Goal: Transaction & Acquisition: Obtain resource

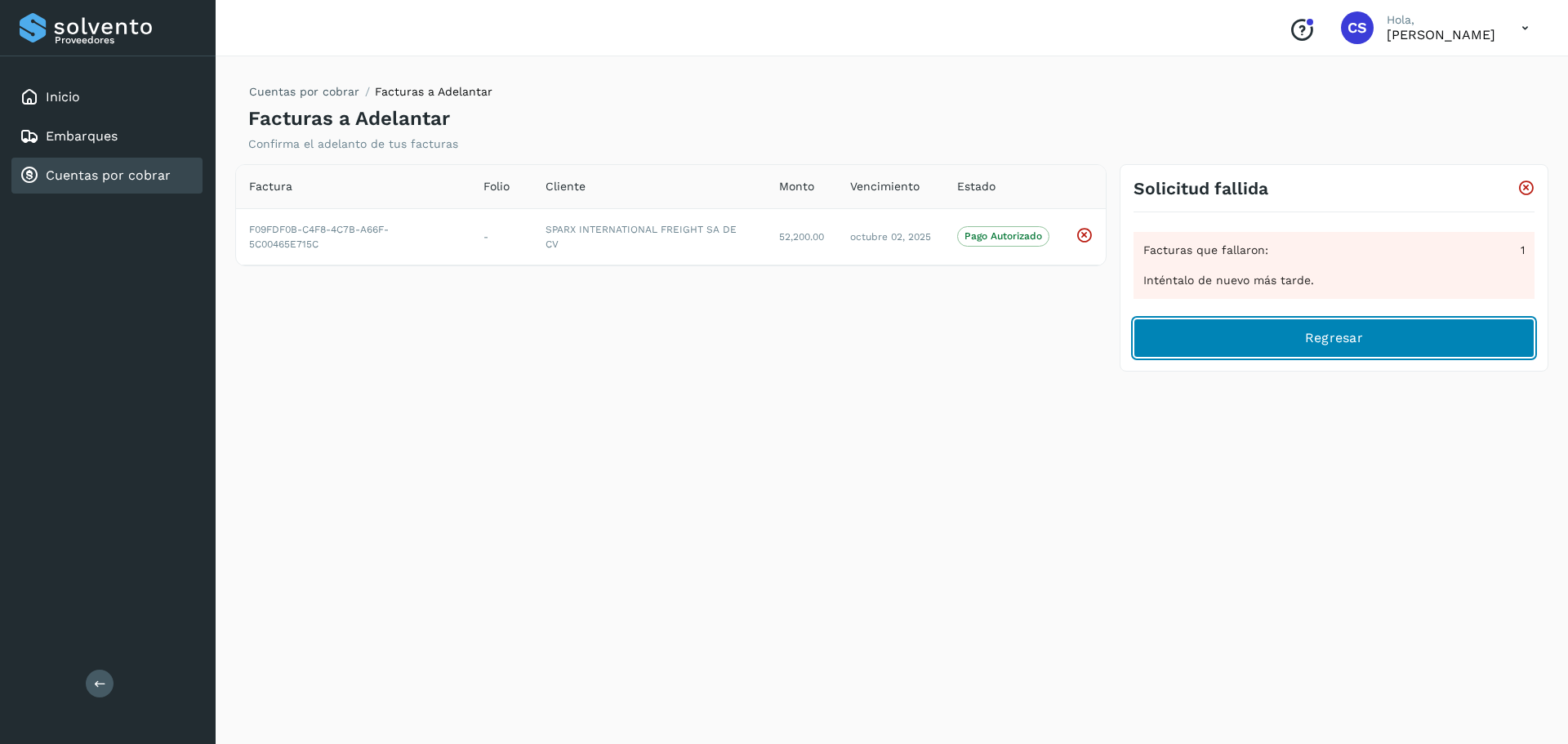
click at [1316, 344] on span "Regresar" at bounding box center [1334, 337] width 58 height 18
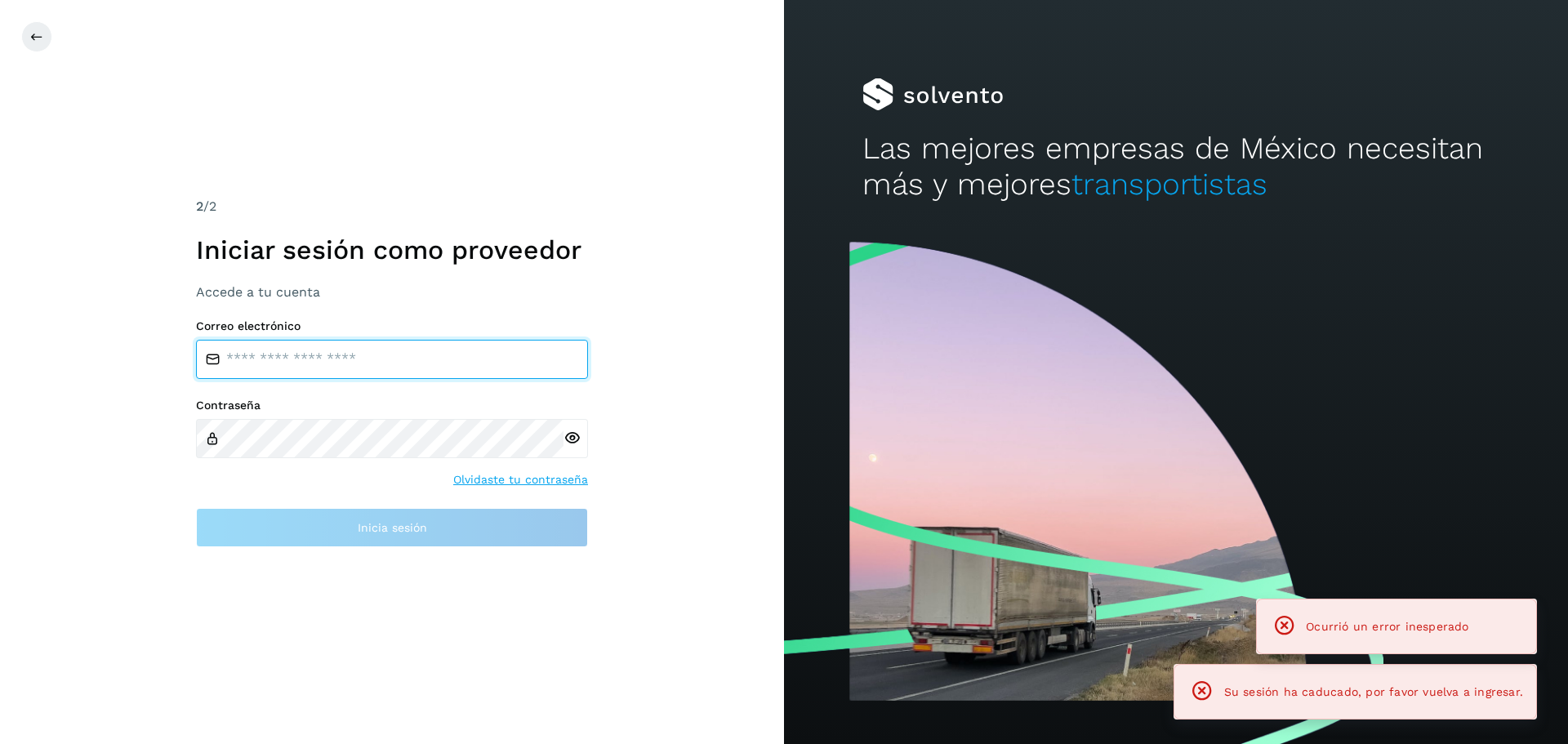
type input "**********"
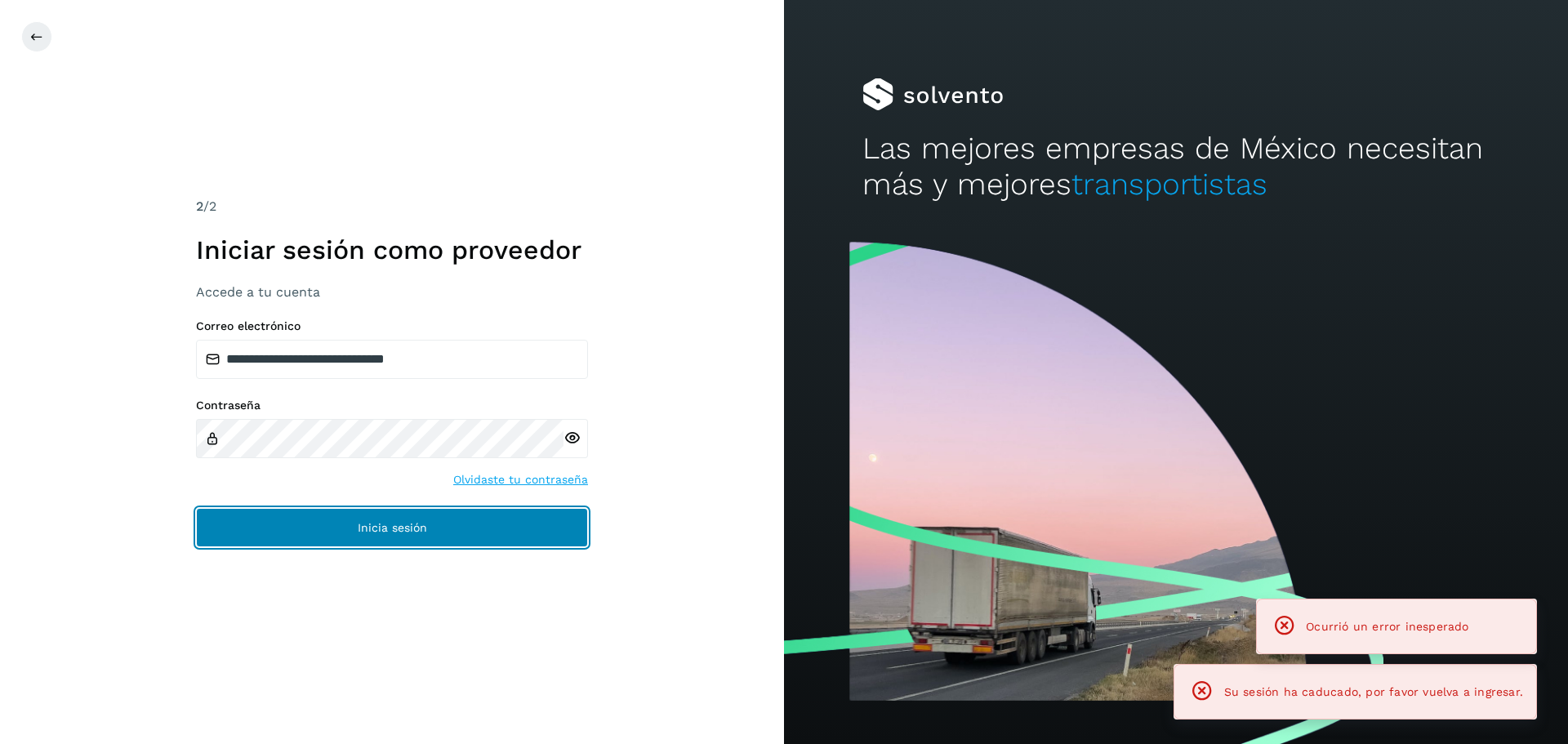
click at [463, 517] on button "Inicia sesión" at bounding box center [392, 528] width 392 height 40
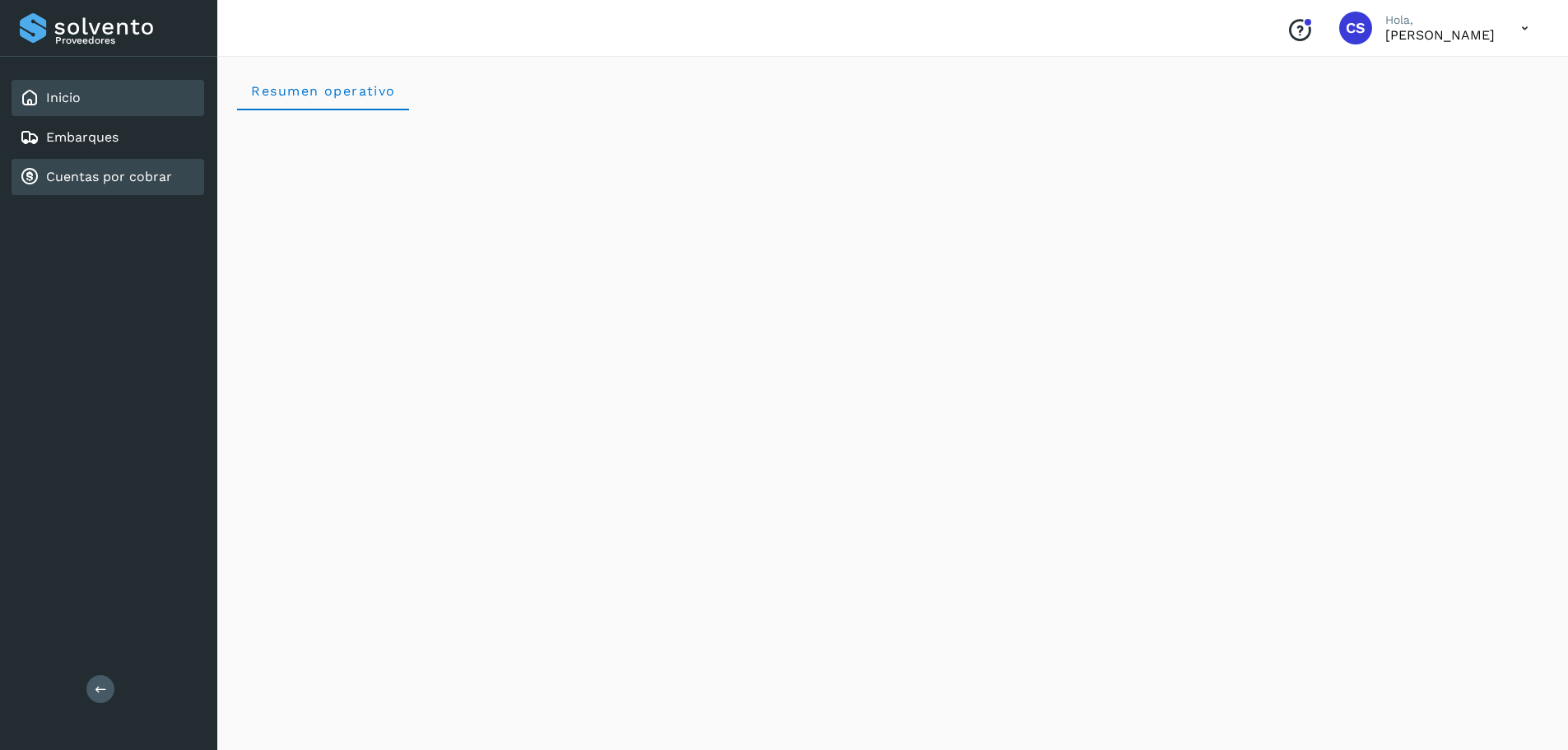
click at [146, 173] on link "Cuentas por cobrar" at bounding box center [109, 176] width 126 height 15
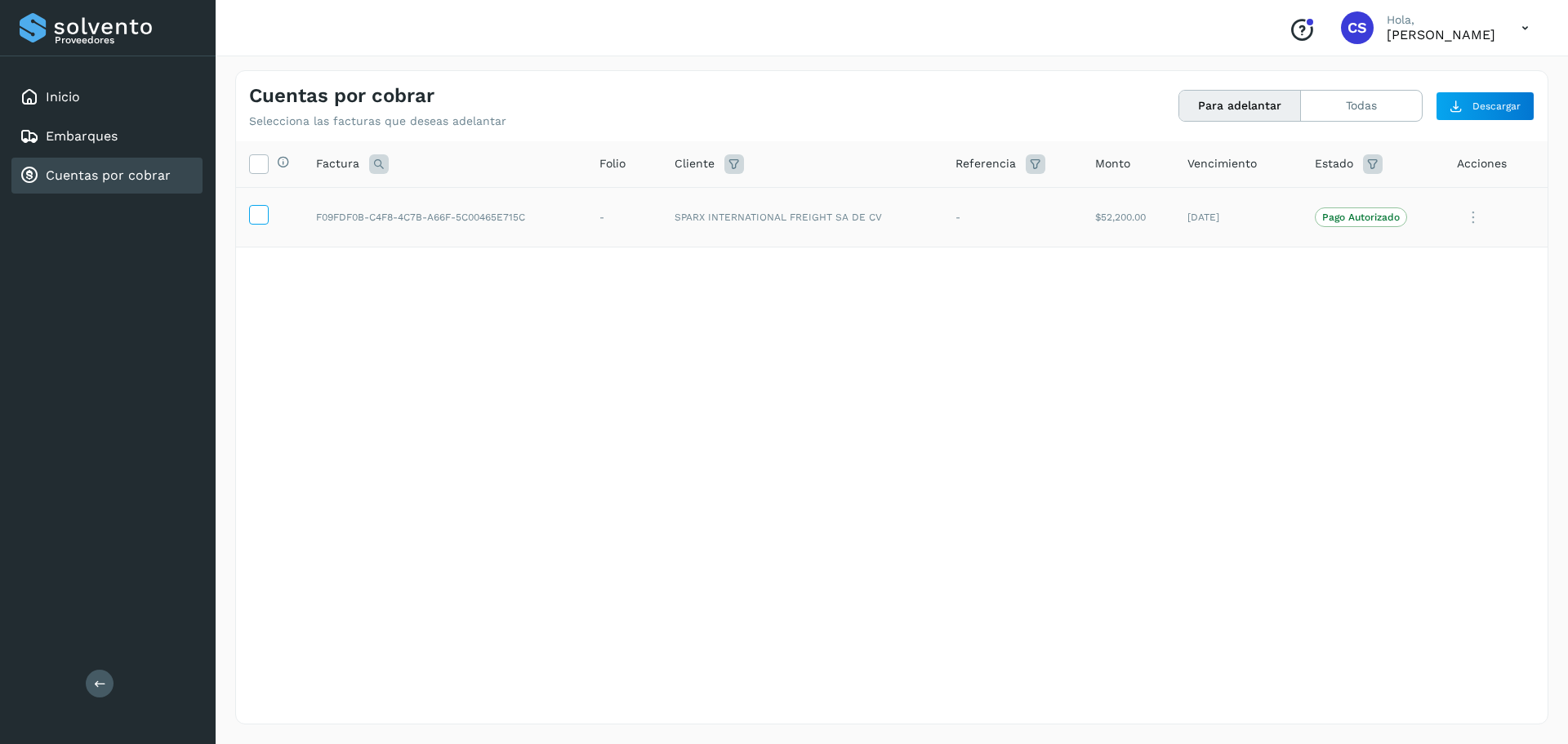
click at [263, 220] on icon at bounding box center [258, 214] width 17 height 17
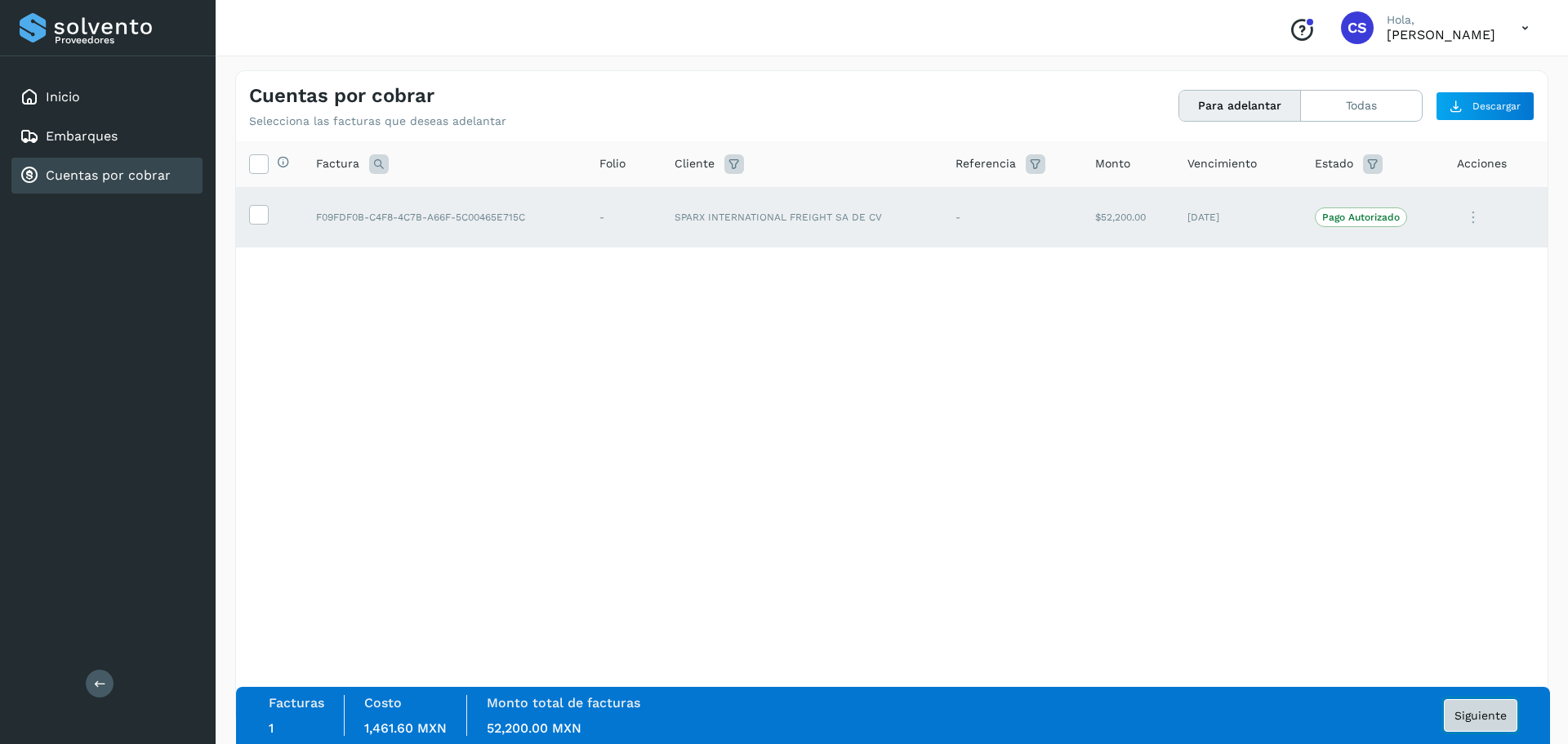
click at [1454, 717] on button "Siguiente" at bounding box center [1480, 715] width 73 height 33
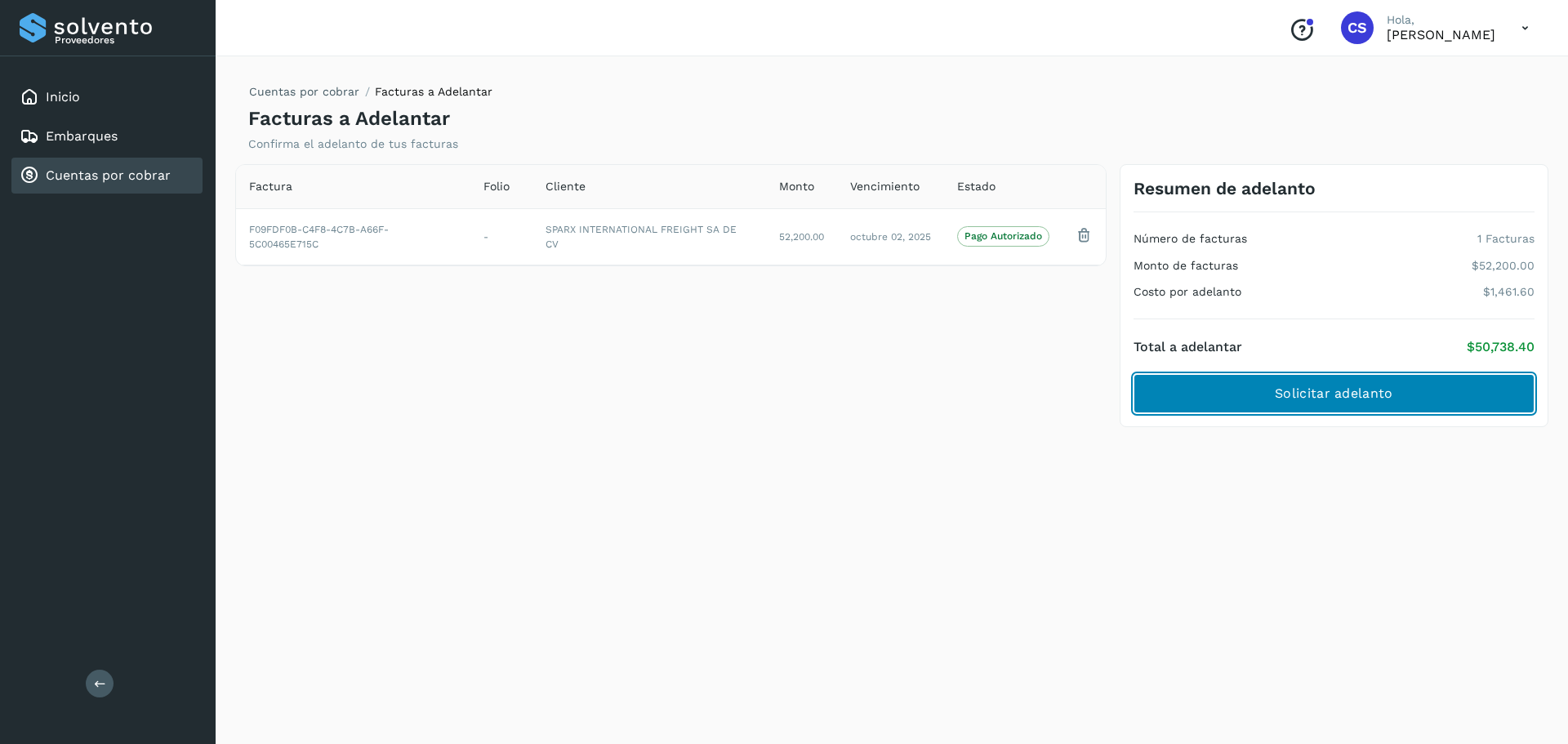
click at [1378, 381] on button "Solicitar adelanto" at bounding box center [1334, 394] width 401 height 40
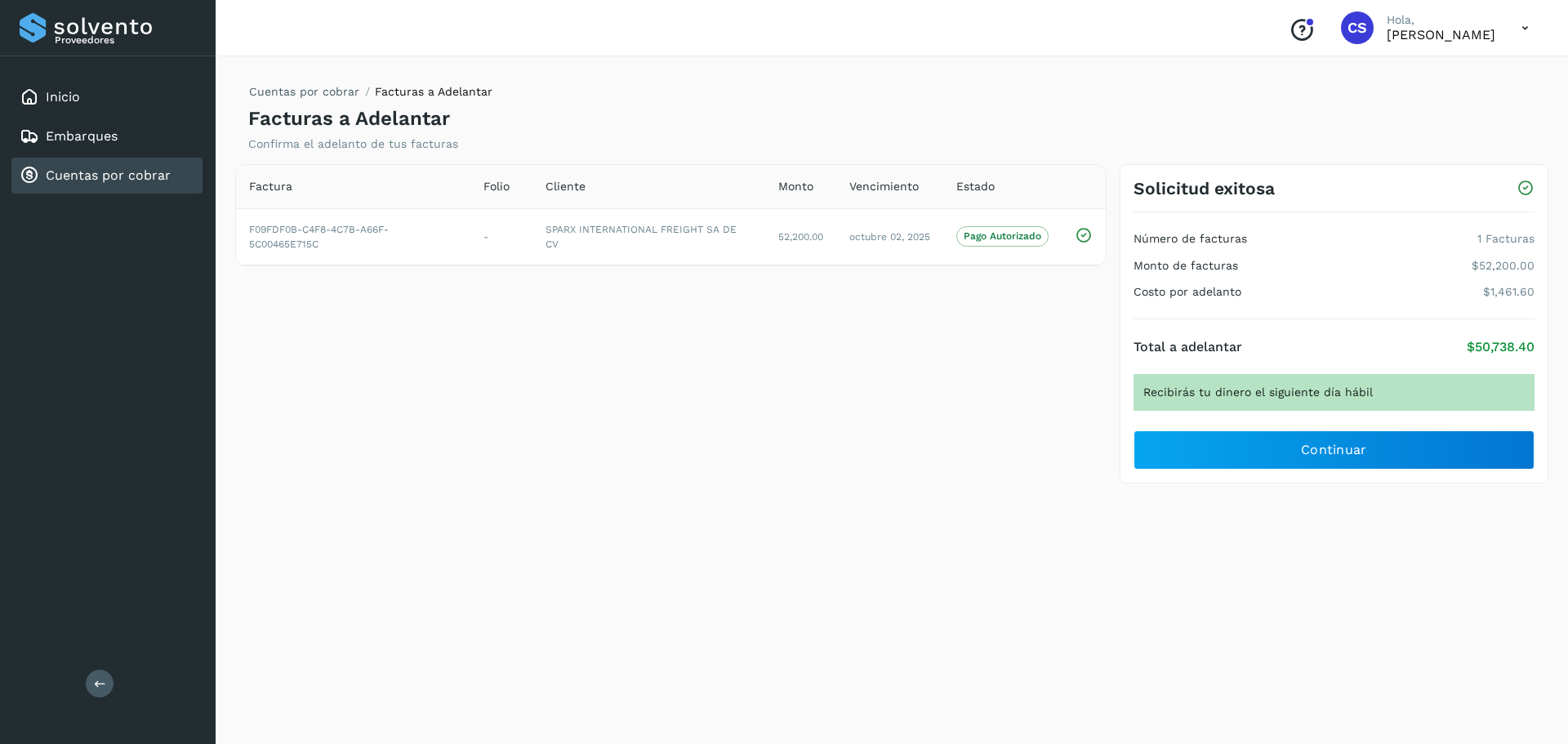
click at [167, 275] on div "Proveedores Inicio Embarques Cuentas por cobrar Salir" at bounding box center [108, 372] width 215 height 744
